Goal: Ask a question

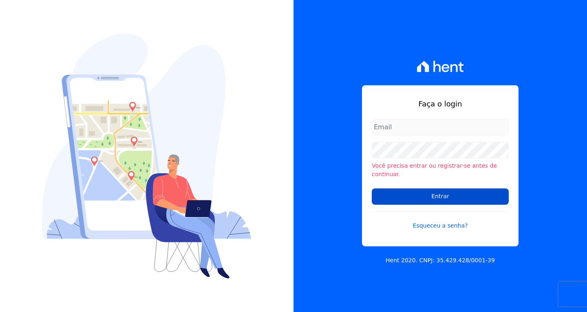
type input "[EMAIL_ADDRESS][DOMAIN_NAME]"
click at [433, 188] on input "Entrar" at bounding box center [440, 196] width 137 height 16
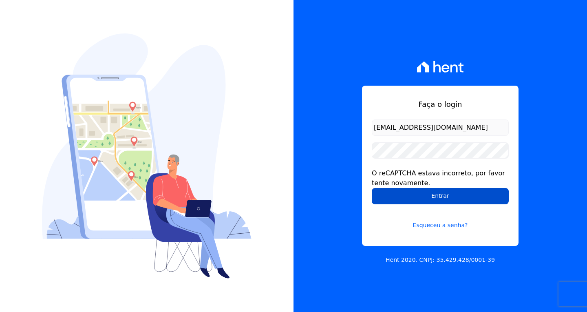
click at [460, 198] on input "Entrar" at bounding box center [440, 196] width 137 height 16
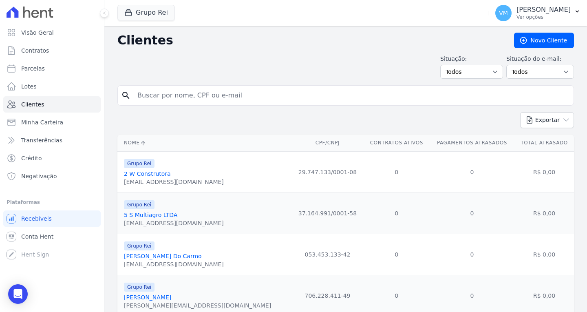
click at [316, 99] on input "search" at bounding box center [352, 95] width 438 height 16
paste input "54237610187"
type input "54237610187"
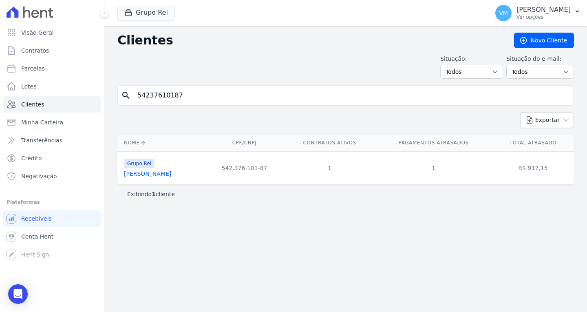
click at [153, 174] on link "[PERSON_NAME]" at bounding box center [147, 174] width 47 height 7
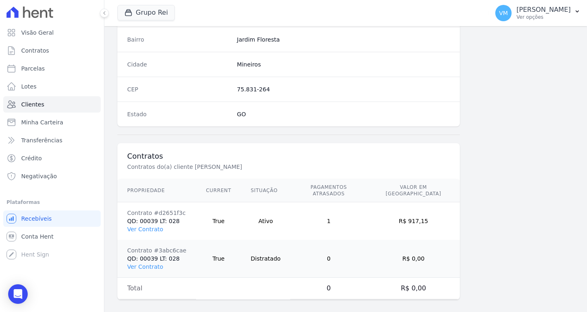
scroll to position [489, 0]
click at [148, 225] on link "Ver Contrato" at bounding box center [145, 228] width 36 height 7
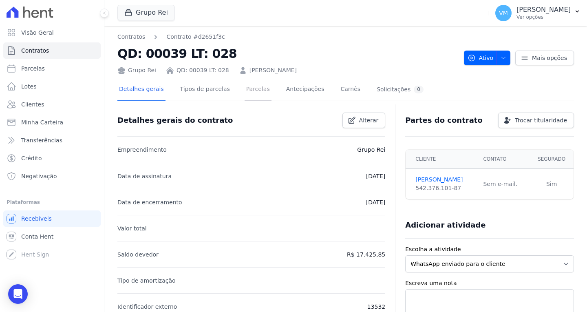
click at [245, 89] on link "Parcelas" at bounding box center [258, 90] width 27 height 22
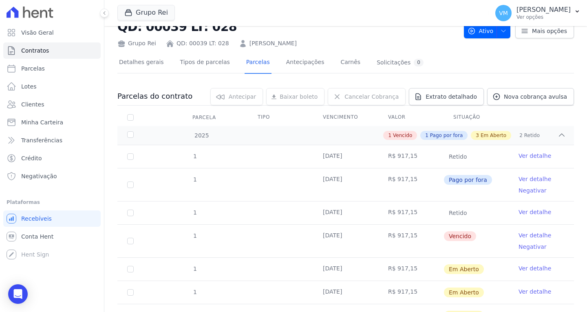
scroll to position [41, 0]
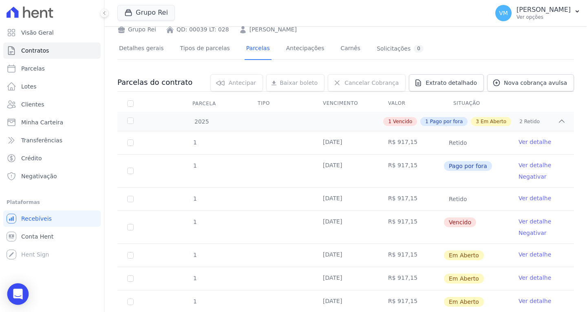
click at [21, 292] on icon "Open Intercom Messenger" at bounding box center [17, 294] width 9 height 11
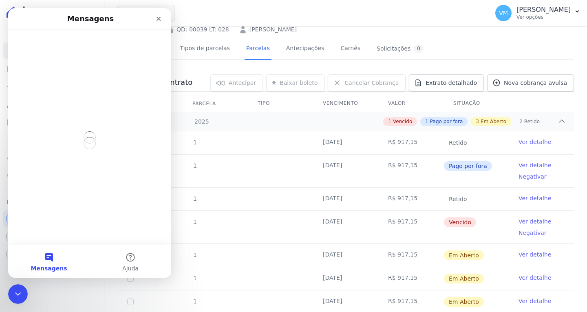
scroll to position [0, 0]
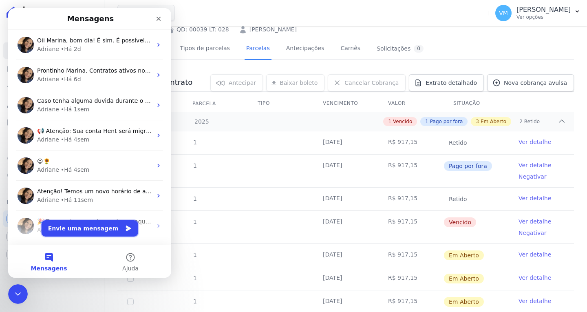
click at [84, 231] on button "Envie uma mensagem" at bounding box center [90, 228] width 97 height 16
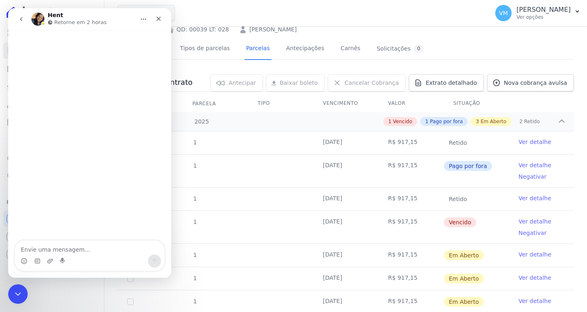
click at [89, 244] on textarea "Envie uma mensagem..." at bounding box center [89, 248] width 149 height 14
type textarea "Boa tarde"
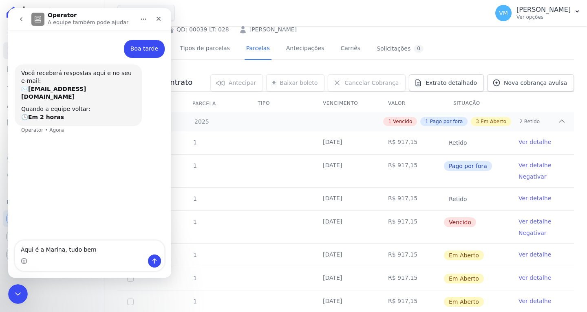
type textarea "Aqui é a Marina, tudo bem?"
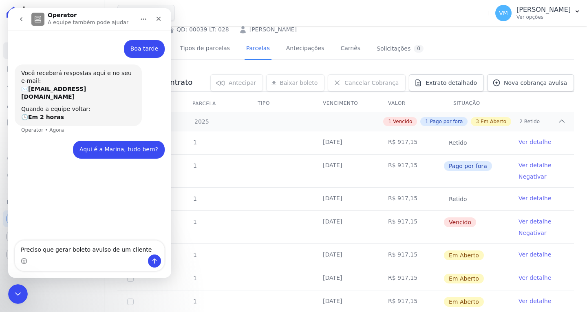
type textarea "Preciso que gerar boleto avulso de um cliente"
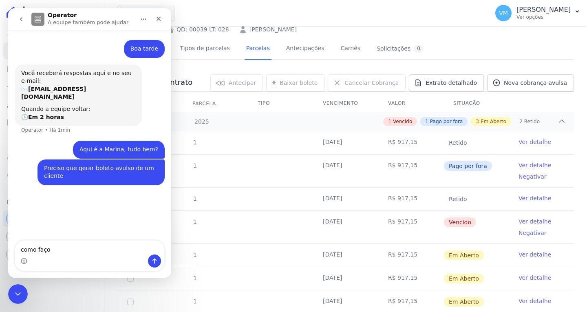
type textarea "como faço?"
click at [160, 19] on icon "Fechar" at bounding box center [158, 19] width 7 height 7
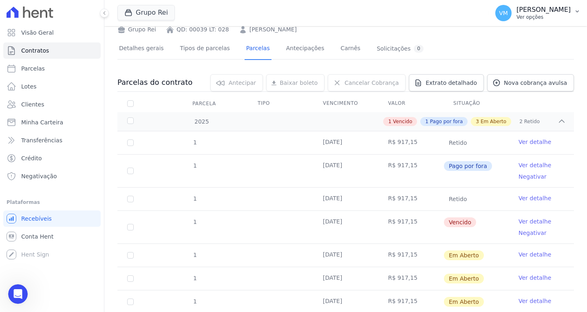
drag, startPoint x: 536, startPoint y: 7, endPoint x: 534, endPoint y: 12, distance: 5.8
click at [536, 7] on p "[PERSON_NAME]" at bounding box center [544, 10] width 54 height 8
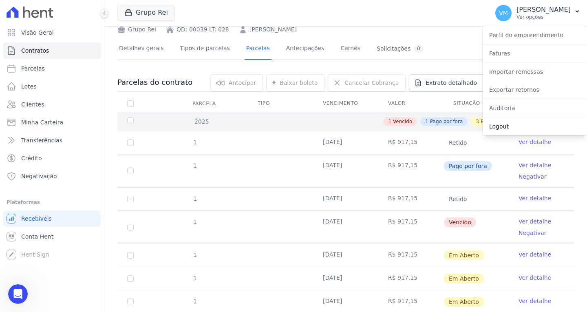
click at [496, 122] on link "Logout" at bounding box center [535, 126] width 104 height 15
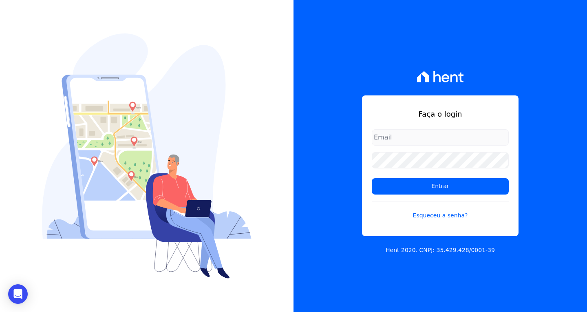
type input "[EMAIL_ADDRESS][DOMAIN_NAME]"
